Goal: Check status: Check status

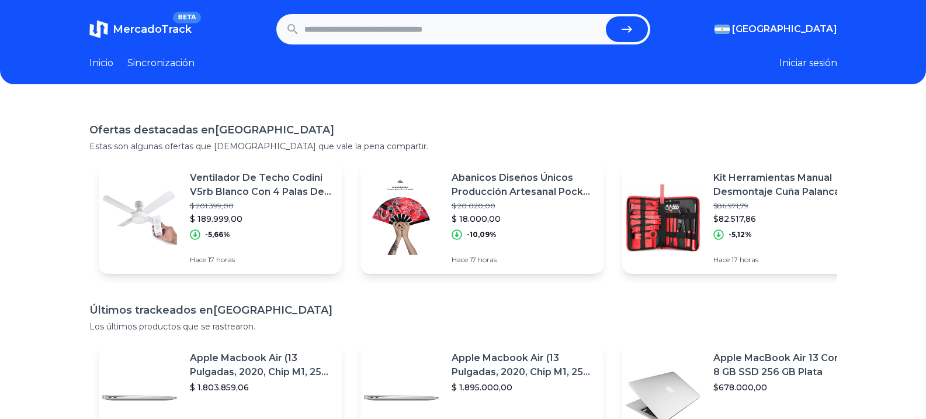
click at [337, 32] on input "text" at bounding box center [453, 29] width 297 height 26
paste input "**********"
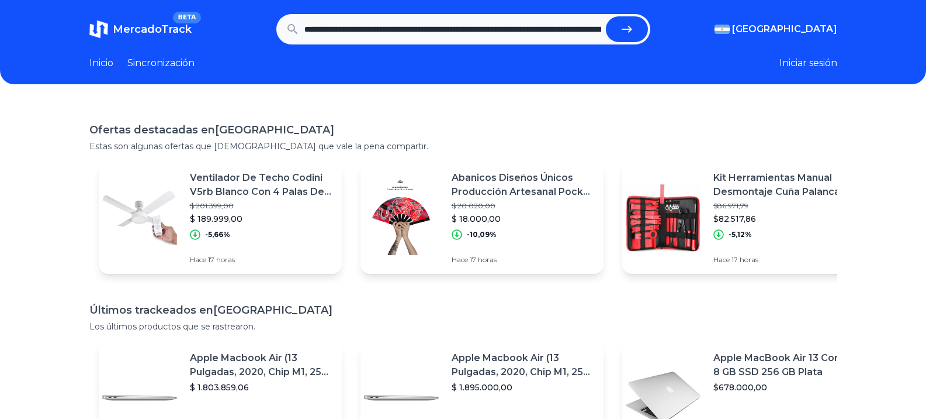
scroll to position [0, 576]
click at [606, 16] on button "submit" at bounding box center [627, 29] width 42 height 26
type input "**********"
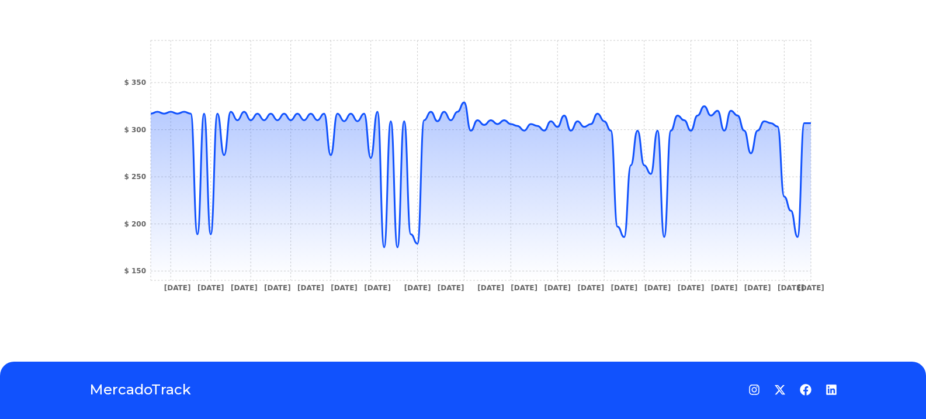
scroll to position [382, 0]
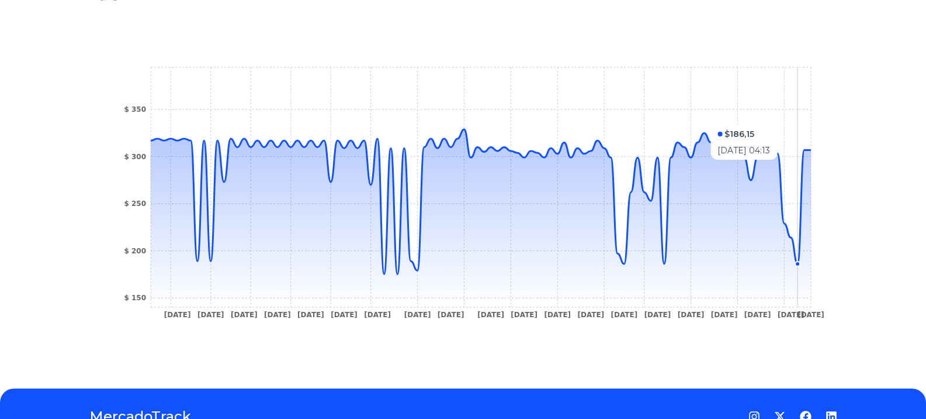
drag, startPoint x: 804, startPoint y: 119, endPoint x: 866, endPoint y: 126, distance: 62.9
click at [866, 126] on div "Seguimientos Teclado Dell Kb216 580-adrc Usb Alambrico Color Negro Idioma Españ…" at bounding box center [463, 45] width 926 height 649
click at [803, 171] on icon "10 Jul 24 13 Jul 24 19 Jul 24 22 Jul 24 25 Jul 24 2 Aug 24 7 Aug 24 26 Aug 24 6…" at bounding box center [463, 195] width 701 height 263
click at [803, 194] on icon "10 Jul 24 13 Jul 24 19 Jul 24 22 Jul 24 25 Jul 24 2 Aug 24 7 Aug 24 26 Aug 24 6…" at bounding box center [463, 195] width 701 height 263
click at [803, 213] on icon "10 Jul 24 13 Jul 24 19 Jul 24 22 Jul 24 25 Jul 24 2 Aug 24 7 Aug 24 26 Aug 24 6…" at bounding box center [463, 195] width 701 height 263
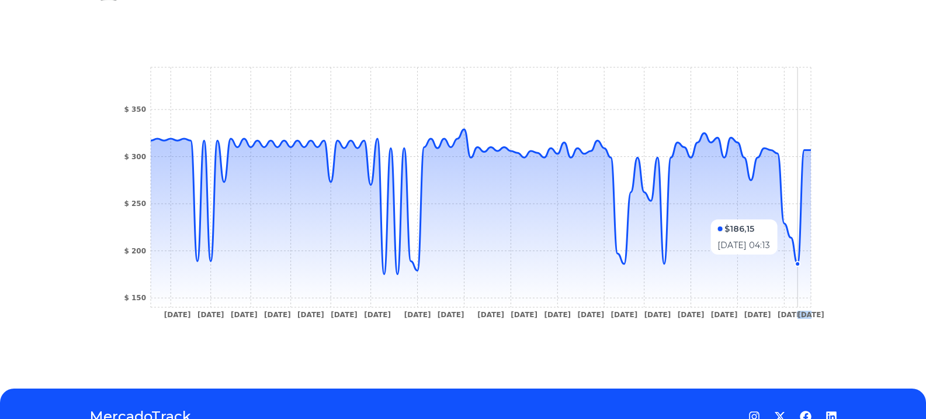
click at [803, 213] on icon "10 Jul 24 13 Jul 24 19 Jul 24 22 Jul 24 25 Jul 24 2 Aug 24 7 Aug 24 26 Aug 24 6…" at bounding box center [463, 195] width 701 height 263
click at [801, 209] on icon "10 Jul 24 13 Jul 24 19 Jul 24 22 Jul 24 25 Jul 24 2 Aug 24 7 Aug 24 26 Aug 24 6…" at bounding box center [463, 195] width 701 height 263
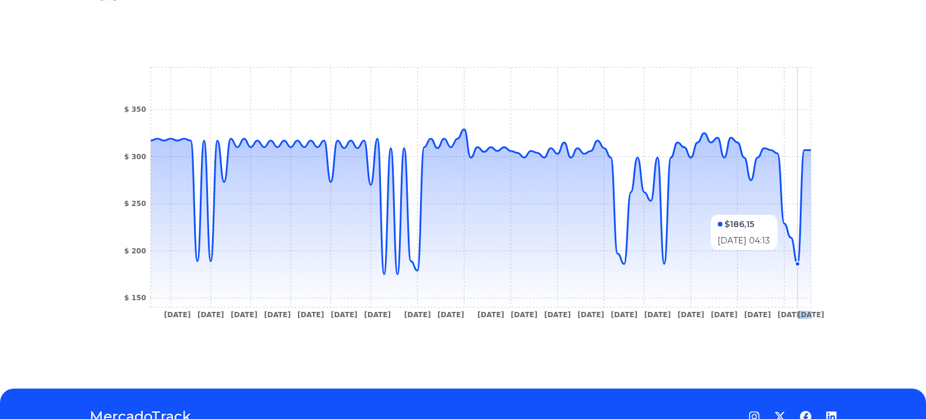
click at [801, 209] on icon "10 Jul 24 13 Jul 24 19 Jul 24 22 Jul 24 25 Jul 24 2 Aug 24 7 Aug 24 26 Aug 24 6…" at bounding box center [463, 195] width 701 height 263
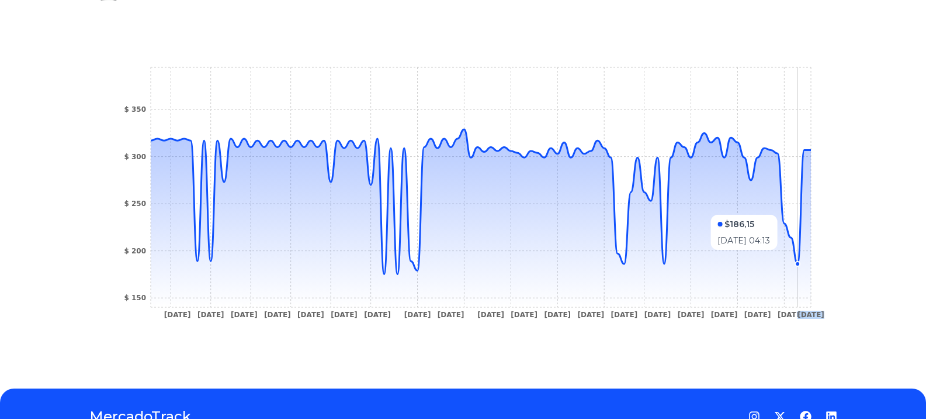
click at [801, 209] on icon "10 Jul 24 13 Jul 24 19 Jul 24 22 Jul 24 25 Jul 24 2 Aug 24 7 Aug 24 26 Aug 24 6…" at bounding box center [463, 195] width 701 height 263
drag, startPoint x: 801, startPoint y: 209, endPoint x: 804, endPoint y: 186, distance: 23.1
click at [804, 186] on icon "10 Jul 24 13 Jul 24 19 Jul 24 22 Jul 24 25 Jul 24 2 Aug 24 7 Aug 24 26 Aug 24 6…" at bounding box center [463, 195] width 701 height 263
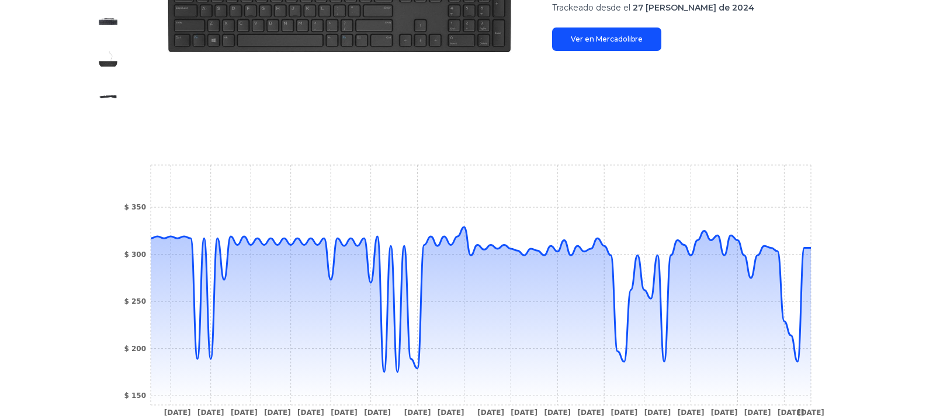
scroll to position [0, 0]
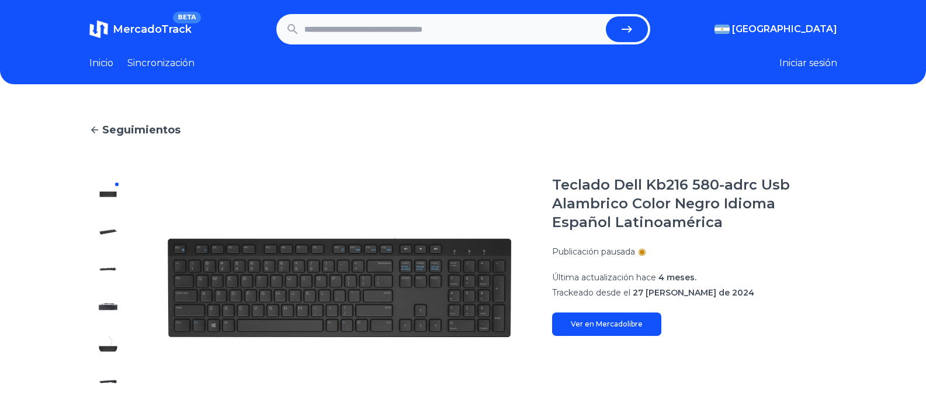
click at [416, 31] on input "text" at bounding box center [453, 29] width 297 height 26
click at [386, 39] on input "text" at bounding box center [453, 29] width 297 height 26
paste input "**********"
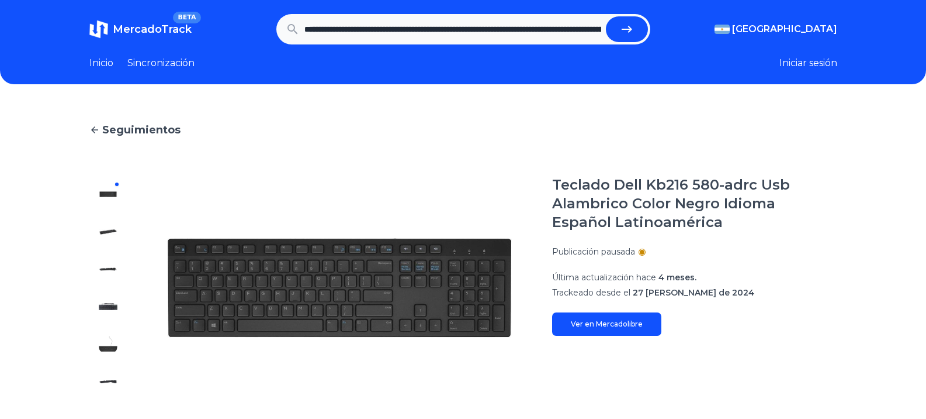
scroll to position [0, 1034]
click at [606, 16] on button "submit" at bounding box center [627, 29] width 42 height 26
type input "**********"
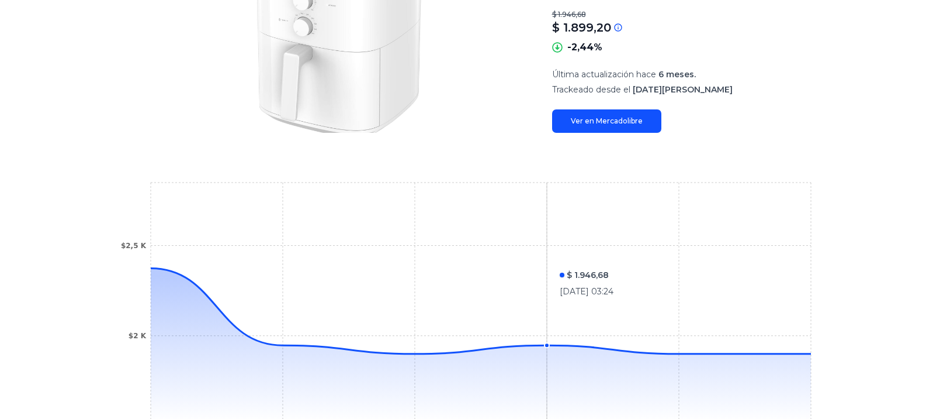
scroll to position [215, 0]
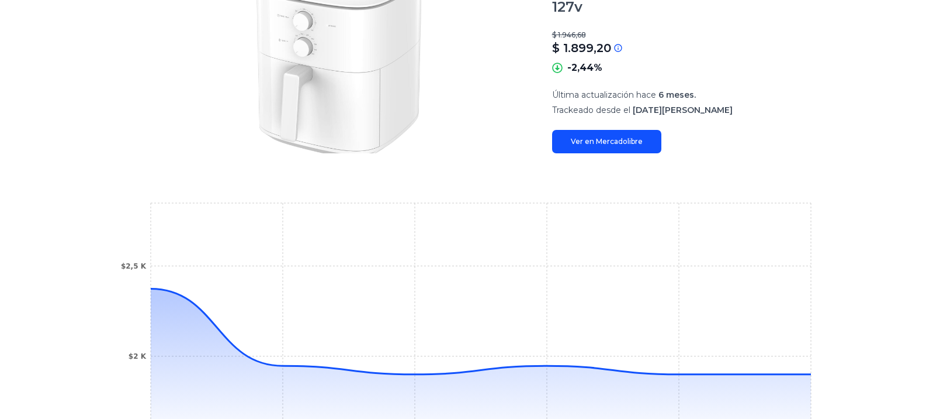
click at [624, 137] on font "Ver en Mercadolibre" at bounding box center [607, 141] width 72 height 9
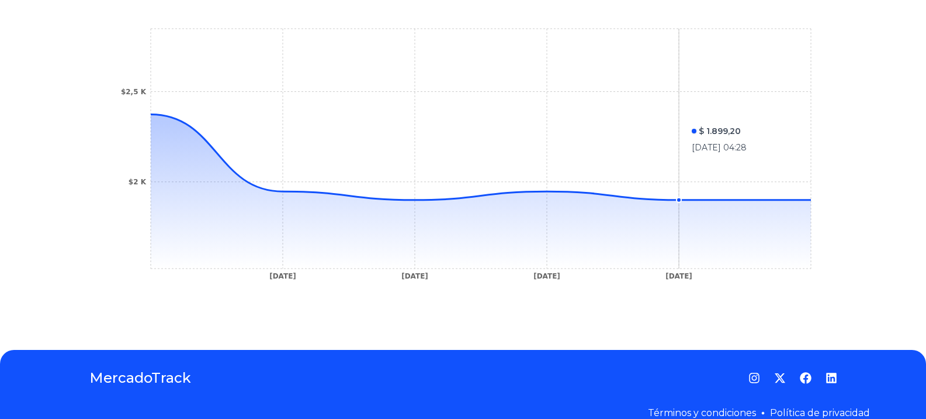
scroll to position [390, 0]
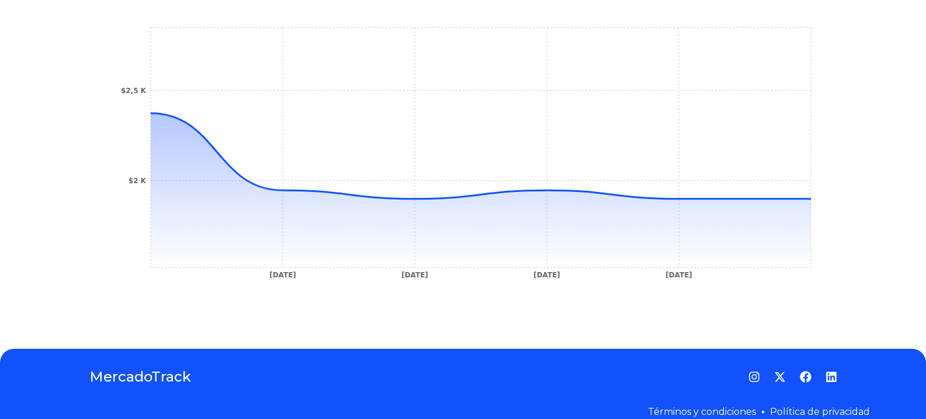
drag, startPoint x: 814, startPoint y: 164, endPoint x: 861, endPoint y: 163, distance: 46.8
click at [861, 163] on div "Seguimientos Freidora De Aire Xiaomi Smart Air Fryer 6l Maf13 Color Blanco 127v…" at bounding box center [463, 20] width 926 height 617
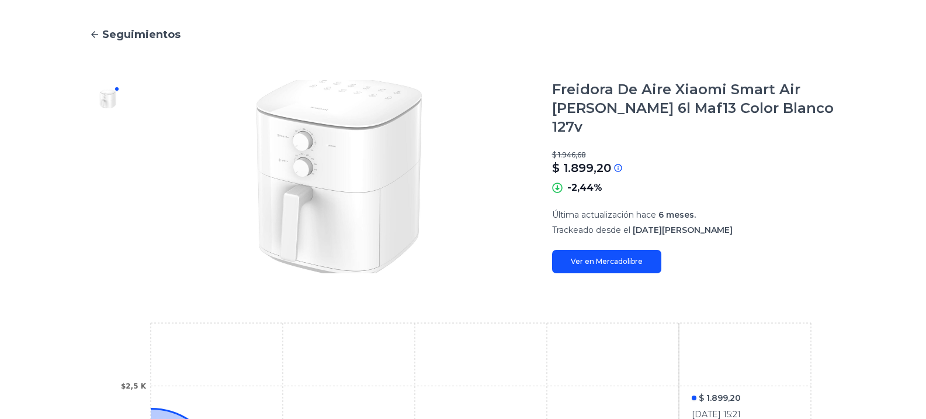
scroll to position [0, 0]
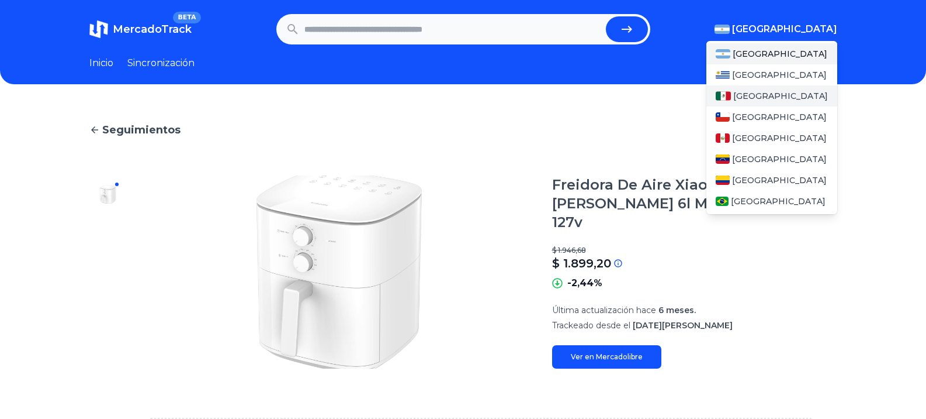
click at [759, 92] on font "México" at bounding box center [781, 96] width 95 height 11
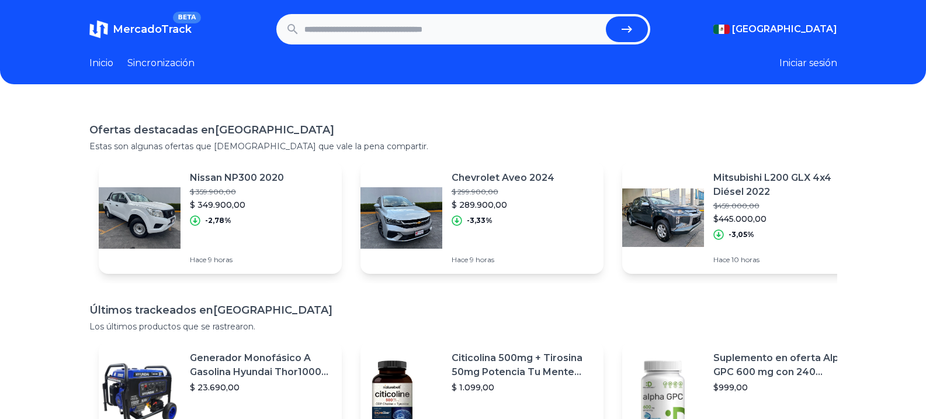
click at [452, 20] on input "text" at bounding box center [453, 29] width 297 height 26
paste input "**********"
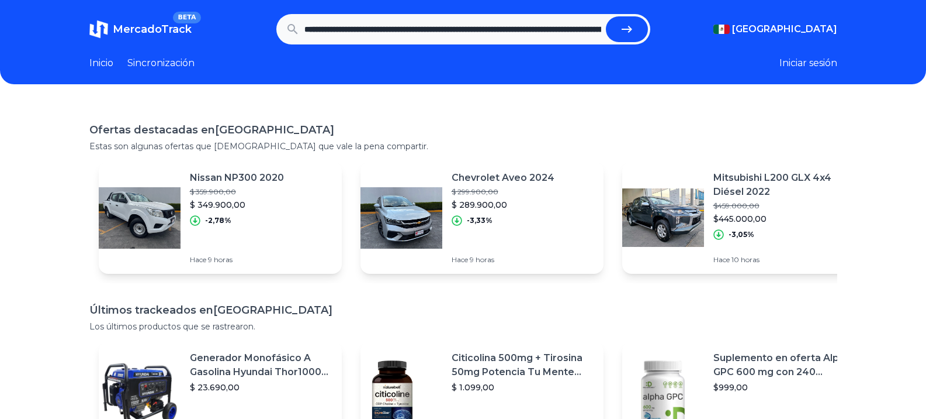
scroll to position [0, 1034]
click at [606, 16] on button "submit" at bounding box center [627, 29] width 42 height 26
type input "**********"
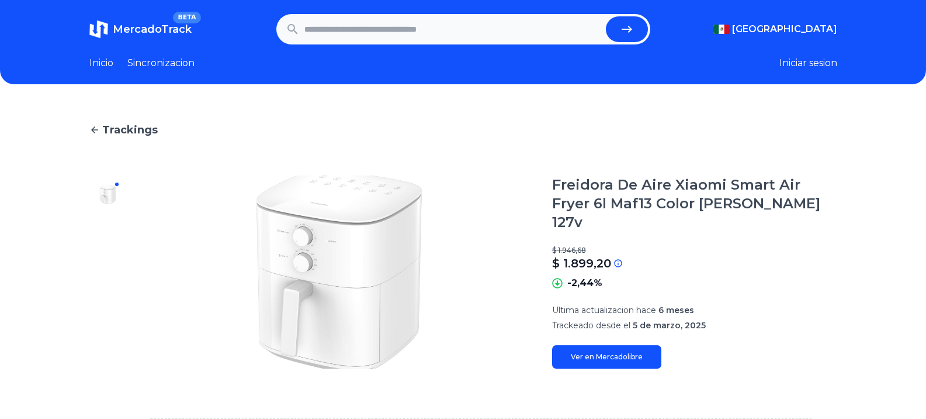
click at [128, 127] on span "Trackings" at bounding box center [130, 130] width 56 height 16
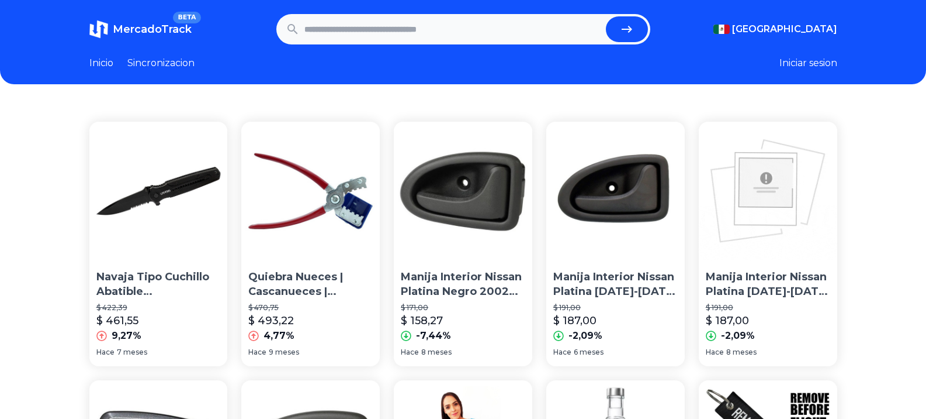
click at [424, 32] on input "text" at bounding box center [453, 29] width 297 height 26
paste input "**********"
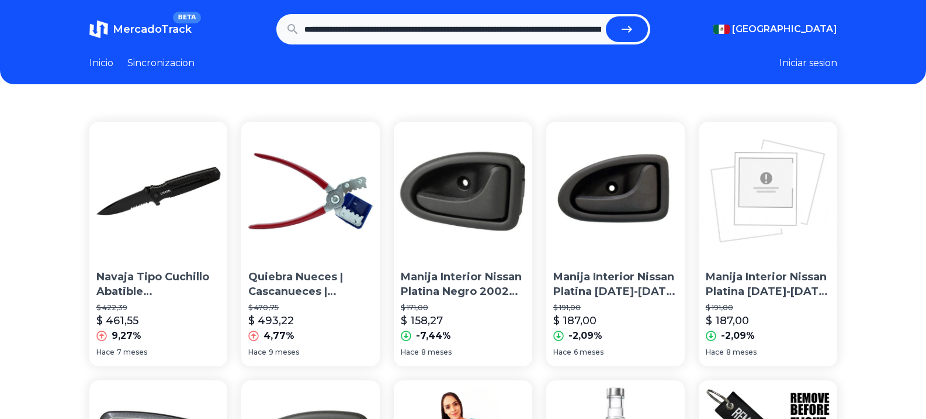
scroll to position [0, 1034]
click at [606, 16] on button "submit" at bounding box center [627, 29] width 42 height 26
type input "**********"
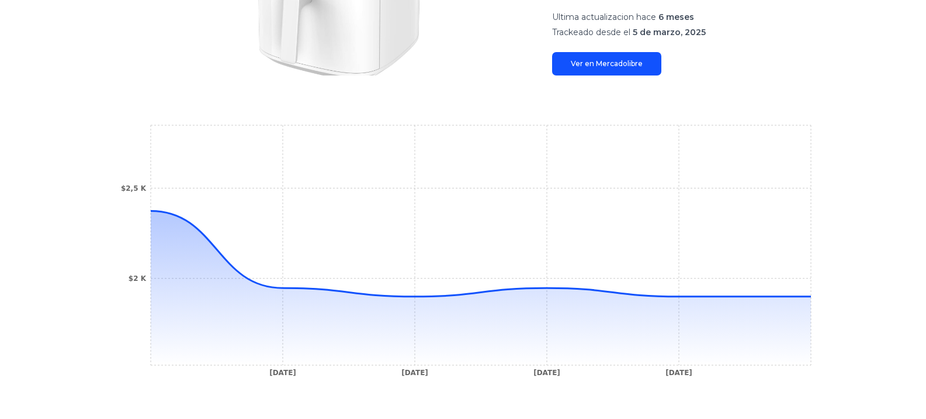
scroll to position [390, 0]
